Goal: Share content

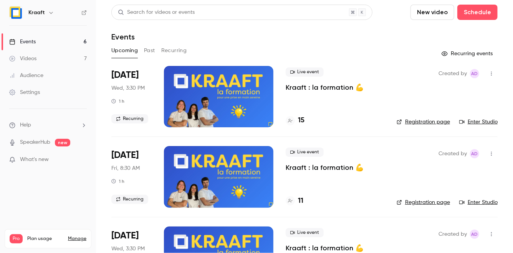
click at [215, 89] on div at bounding box center [218, 96] width 109 height 61
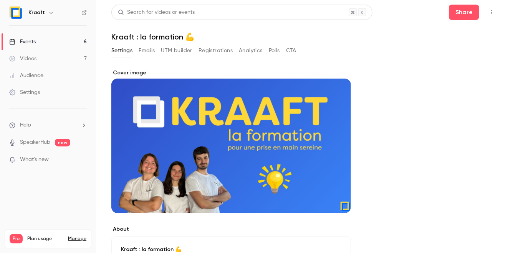
click at [491, 8] on button "button" at bounding box center [491, 12] width 12 height 12
click at [391, 32] on div at bounding box center [256, 126] width 513 height 253
click at [467, 12] on button "Share" at bounding box center [464, 12] width 30 height 15
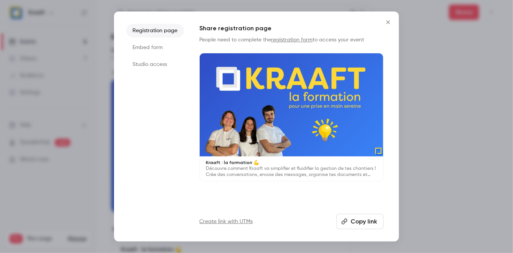
click at [362, 224] on button "Copy link" at bounding box center [359, 221] width 47 height 15
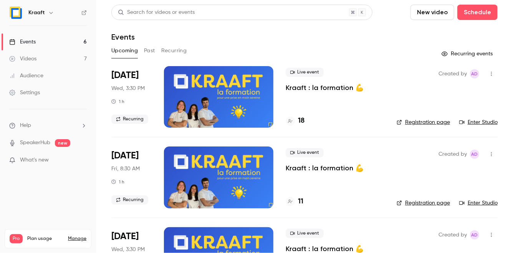
click at [199, 78] on div at bounding box center [218, 96] width 109 height 61
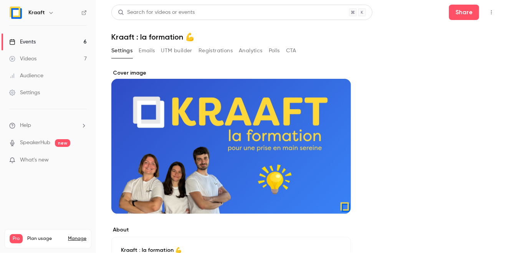
click at [494, 15] on button "button" at bounding box center [491, 12] width 12 height 12
click at [462, 28] on div "Enter Studio" at bounding box center [462, 32] width 58 height 8
